Goal: Task Accomplishment & Management: Manage account settings

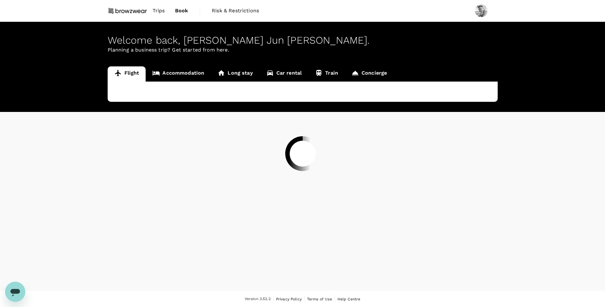
click at [156, 12] on div at bounding box center [302, 153] width 605 height 307
click at [445, 4] on div at bounding box center [302, 153] width 605 height 307
click at [521, 13] on div at bounding box center [302, 153] width 605 height 307
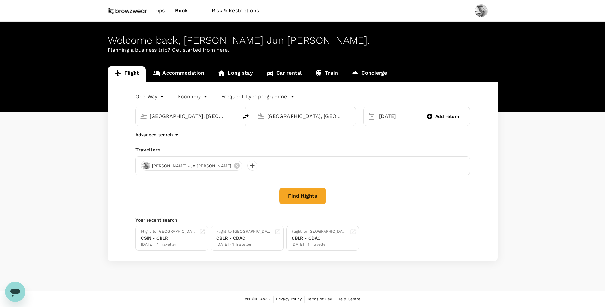
type input "[GEOGRAPHIC_DATA], [GEOGRAPHIC_DATA] (any)"
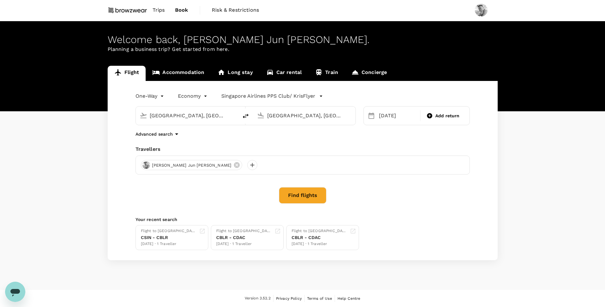
click at [158, 6] on link "Trips" at bounding box center [159, 10] width 22 height 22
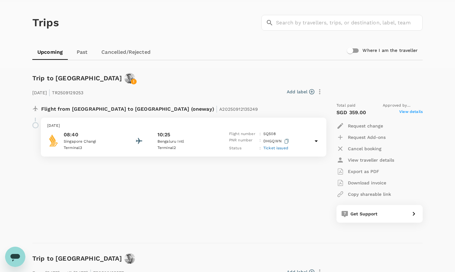
scroll to position [52, 0]
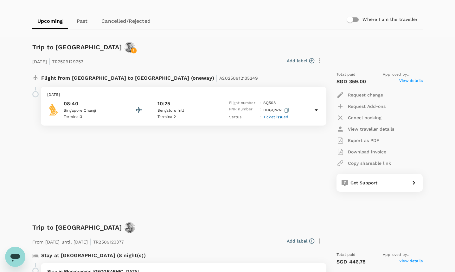
click at [371, 141] on p "Export as PDF" at bounding box center [363, 140] width 31 height 6
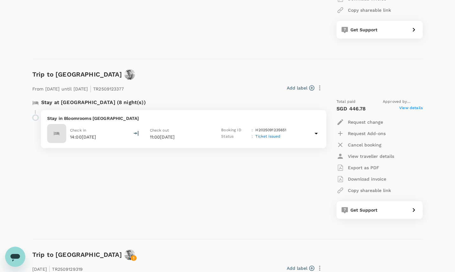
scroll to position [215, 0]
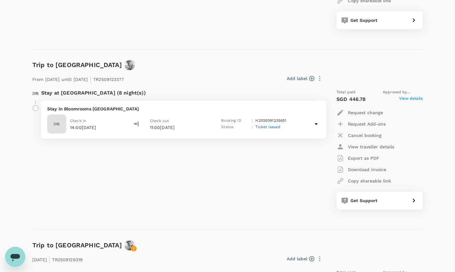
click at [375, 159] on p "Export as PDF" at bounding box center [363, 158] width 31 height 6
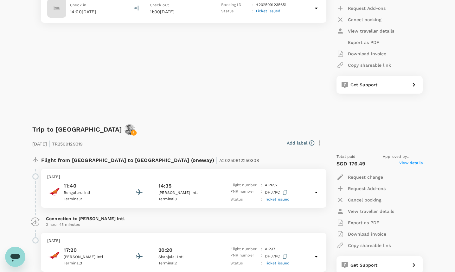
scroll to position [418, 0]
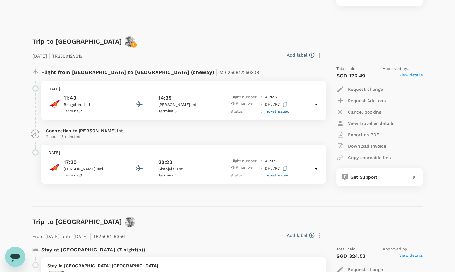
click at [358, 137] on p "Export as PDF" at bounding box center [363, 135] width 31 height 6
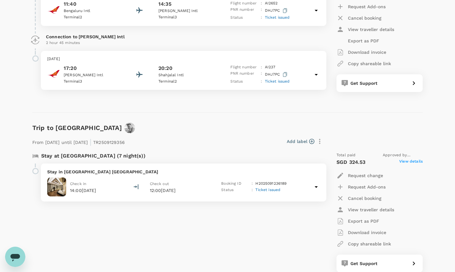
scroll to position [524, 0]
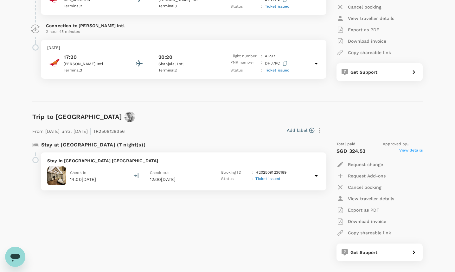
click at [371, 206] on button "Export as PDF" at bounding box center [357, 209] width 43 height 11
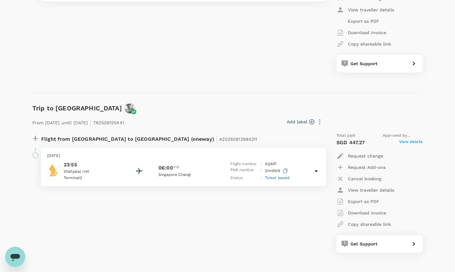
scroll to position [716, 0]
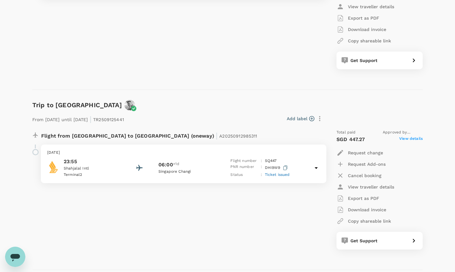
click at [373, 200] on p "Export as PDF" at bounding box center [363, 198] width 31 height 6
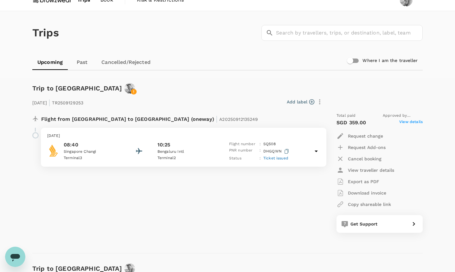
scroll to position [0, 0]
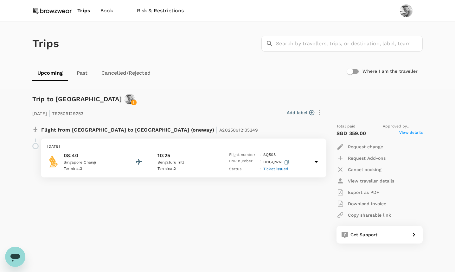
click at [362, 193] on p "Export as PDF" at bounding box center [363, 192] width 31 height 6
click at [270, 217] on div "Flight from [GEOGRAPHIC_DATA] to [GEOGRAPHIC_DATA] (oneway) | A20250912135249 […" at bounding box center [175, 183] width 296 height 130
click at [356, 204] on p "Download invoice" at bounding box center [367, 204] width 38 height 6
click at [278, 121] on div "Flight from [GEOGRAPHIC_DATA] to [GEOGRAPHIC_DATA] (oneway) | A20250912135249" at bounding box center [175, 128] width 296 height 20
click at [374, 192] on p "Export as PDF" at bounding box center [363, 192] width 31 height 6
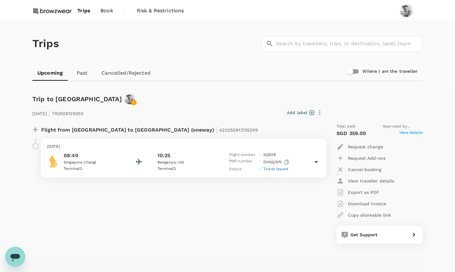
click at [368, 204] on p "Download invoice" at bounding box center [367, 204] width 38 height 6
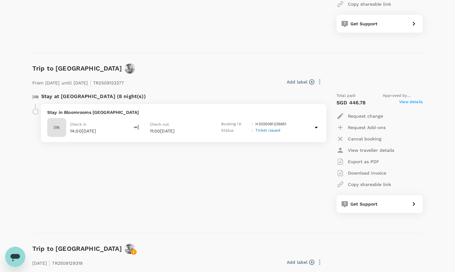
scroll to position [229, 0]
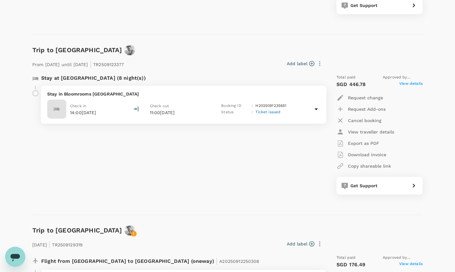
click at [369, 145] on p "Export as PDF" at bounding box center [363, 143] width 31 height 6
click at [355, 155] on p "Download invoice" at bounding box center [367, 155] width 38 height 6
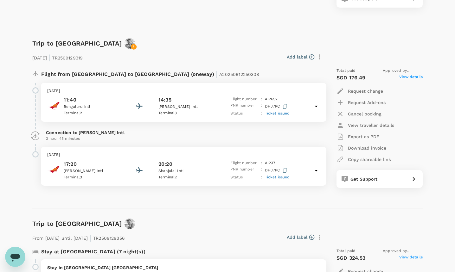
scroll to position [424, 0]
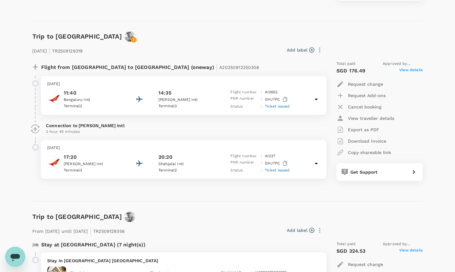
click at [368, 128] on p "Export as PDF" at bounding box center [363, 130] width 31 height 6
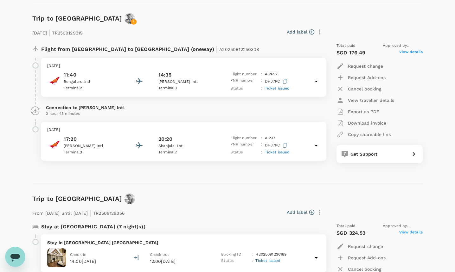
scroll to position [447, 0]
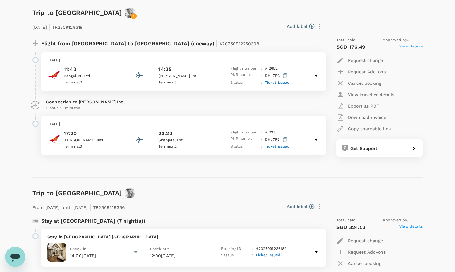
click at [369, 118] on p "Download invoice" at bounding box center [367, 117] width 38 height 6
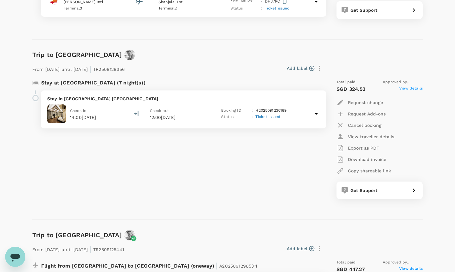
scroll to position [587, 0]
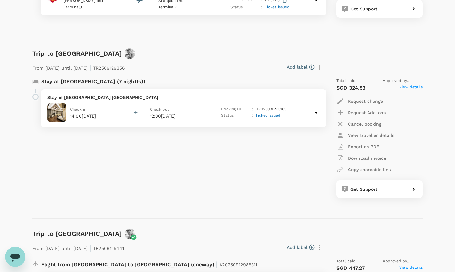
click at [365, 147] on p "Export as PDF" at bounding box center [363, 147] width 31 height 6
click at [373, 159] on p "Download invoice" at bounding box center [367, 158] width 38 height 6
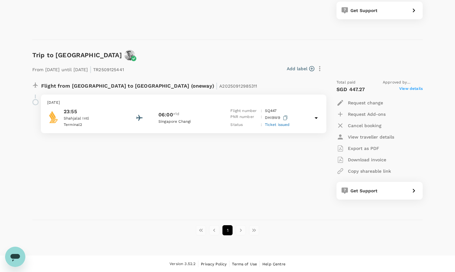
scroll to position [766, 0]
click at [373, 150] on p "Export as PDF" at bounding box center [363, 148] width 31 height 6
click at [372, 161] on p "Download invoice" at bounding box center [367, 160] width 38 height 6
